Goal: Transaction & Acquisition: Purchase product/service

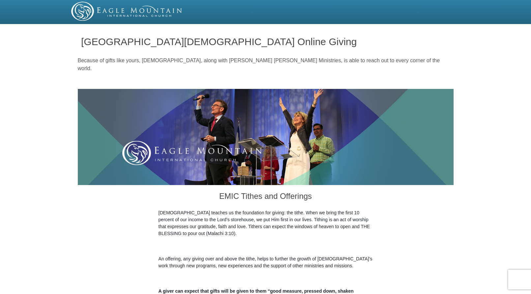
scroll to position [132, 0]
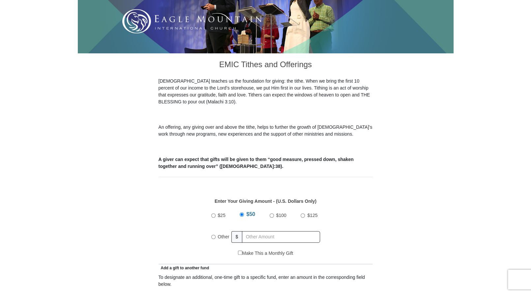
click at [210, 230] on div "$25 $50 $100 $125 Other $" at bounding box center [265, 228] width 115 height 43
click at [211, 235] on input "Other" at bounding box center [213, 237] width 4 height 4
radio input "true"
click at [251, 232] on input "117" at bounding box center [282, 237] width 75 height 12
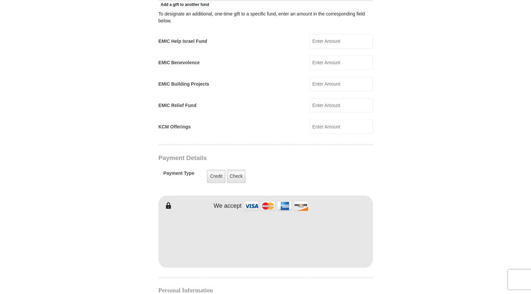
scroll to position [527, 0]
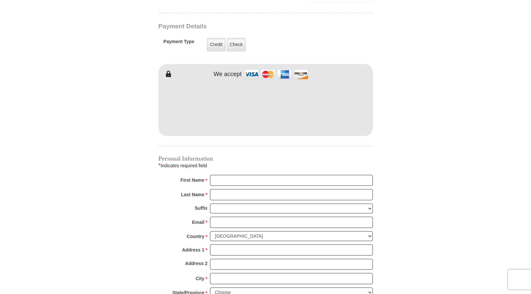
type input "167"
type input "[PERSON_NAME]"
type input "D'[PERSON_NAME]"
type input "[EMAIL_ADDRESS][DOMAIN_NAME]"
type input "5084619096"
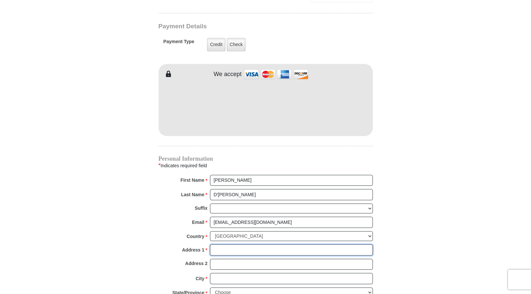
type input "[STREET_ADDRESS]"
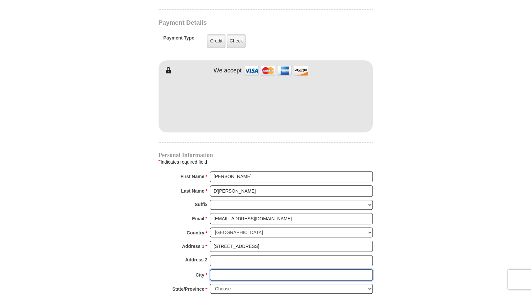
type input "[PERSON_NAME]"
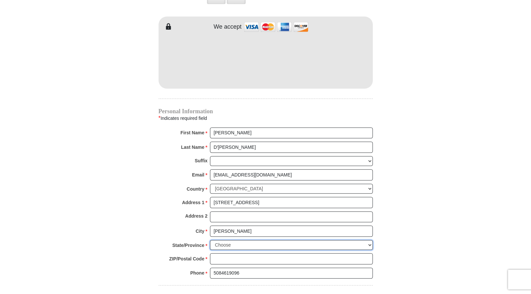
select select "MA"
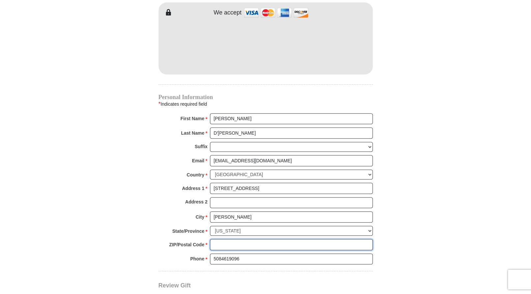
type input "01570-2910"
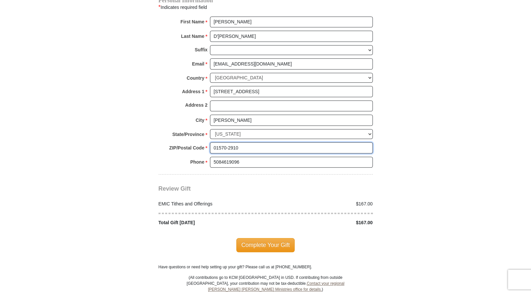
scroll to position [687, 0]
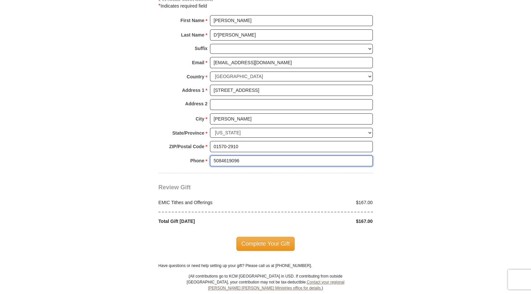
drag, startPoint x: 242, startPoint y: 148, endPoint x: 206, endPoint y: 151, distance: 36.1
click at [206, 156] on div "Phone * * 5084619096 Please enter Phone Number Please enter Phone" at bounding box center [266, 163] width 214 height 15
type input "9782570809"
click at [263, 237] on span "Complete Your Gift" at bounding box center [265, 244] width 58 height 14
